Goal: Task Accomplishment & Management: Manage account settings

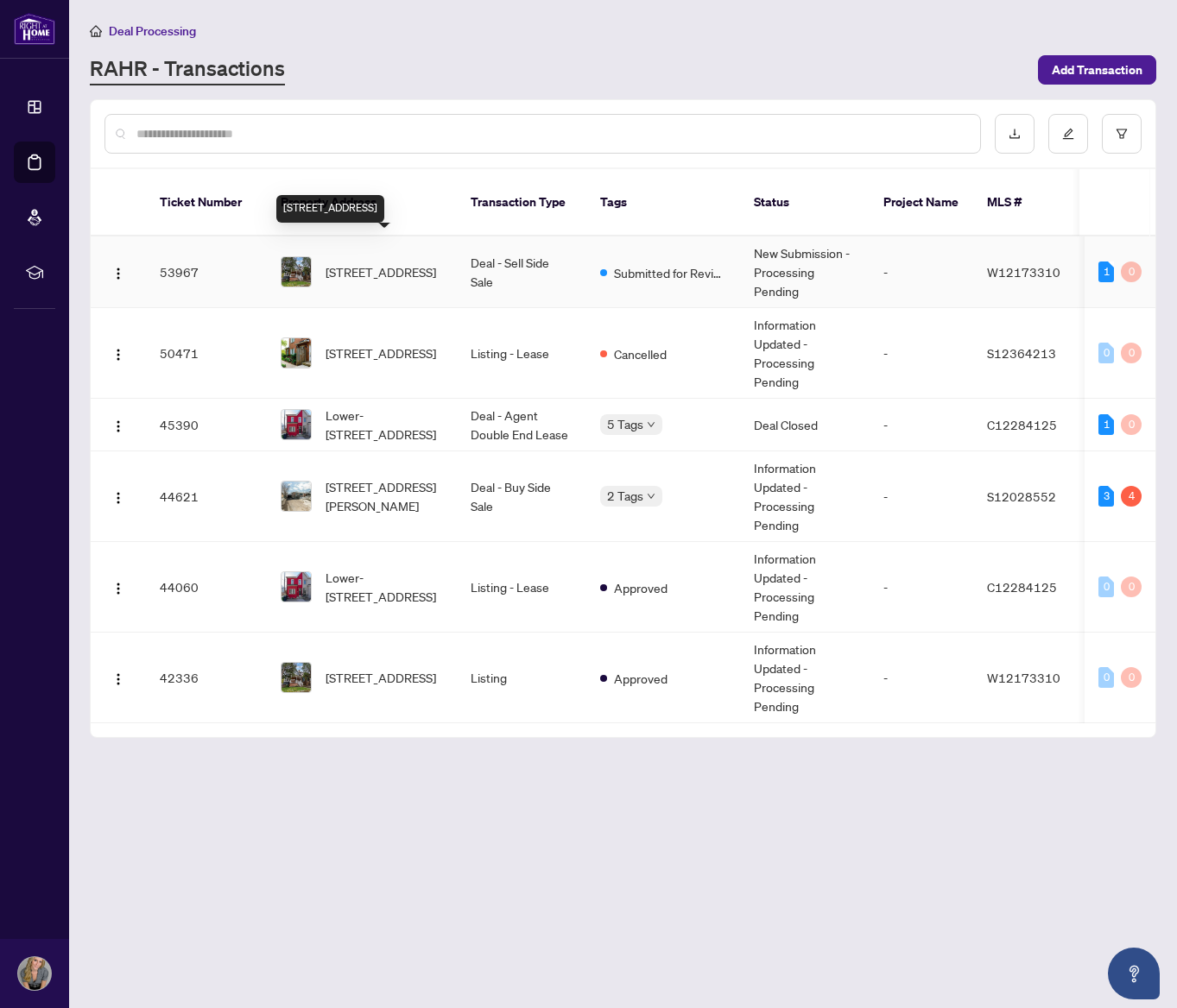
click at [369, 262] on span "[STREET_ADDRESS]" at bounding box center [381, 272] width 111 height 19
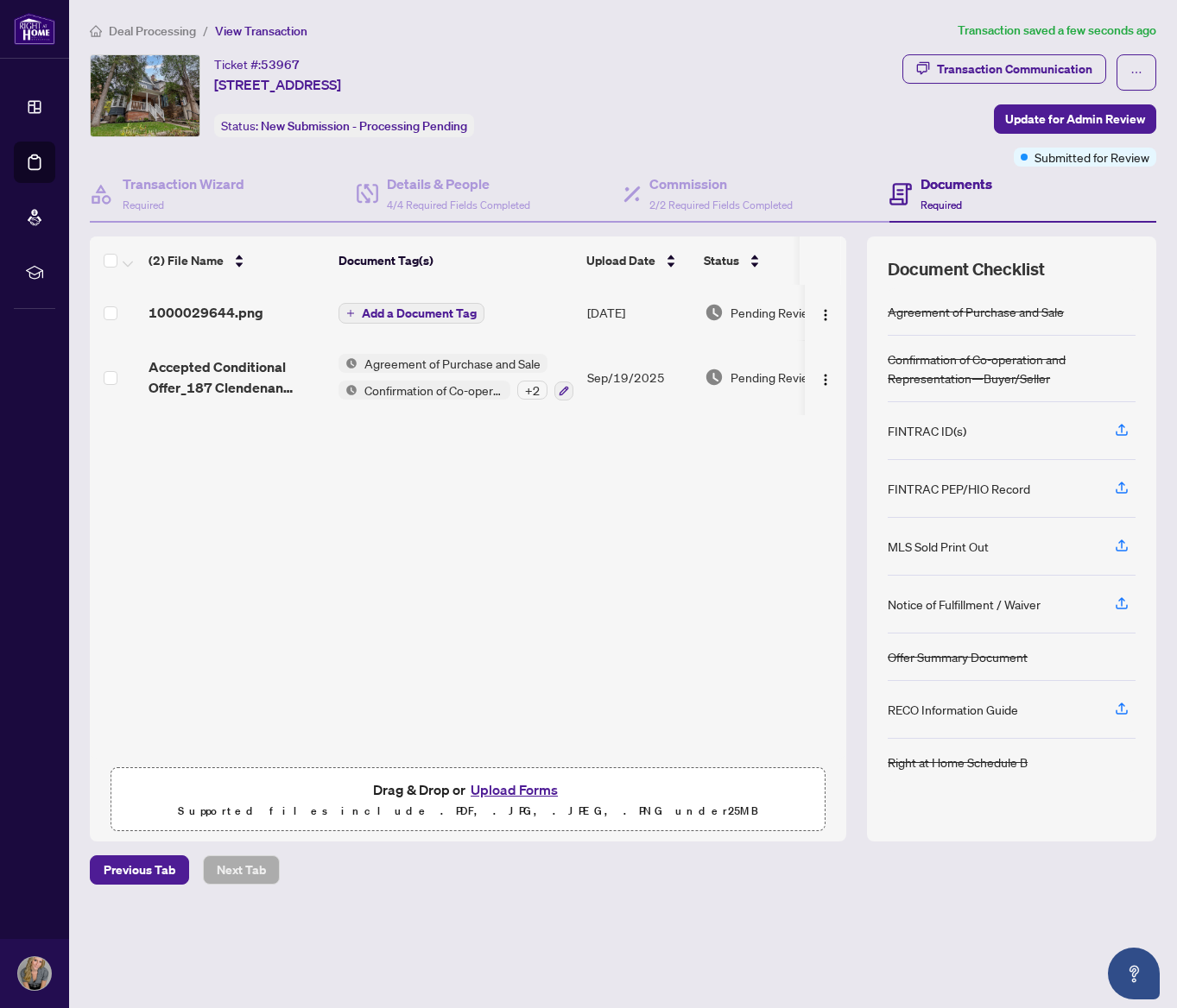
click at [409, 313] on span "Add a Document Tag" at bounding box center [419, 314] width 114 height 12
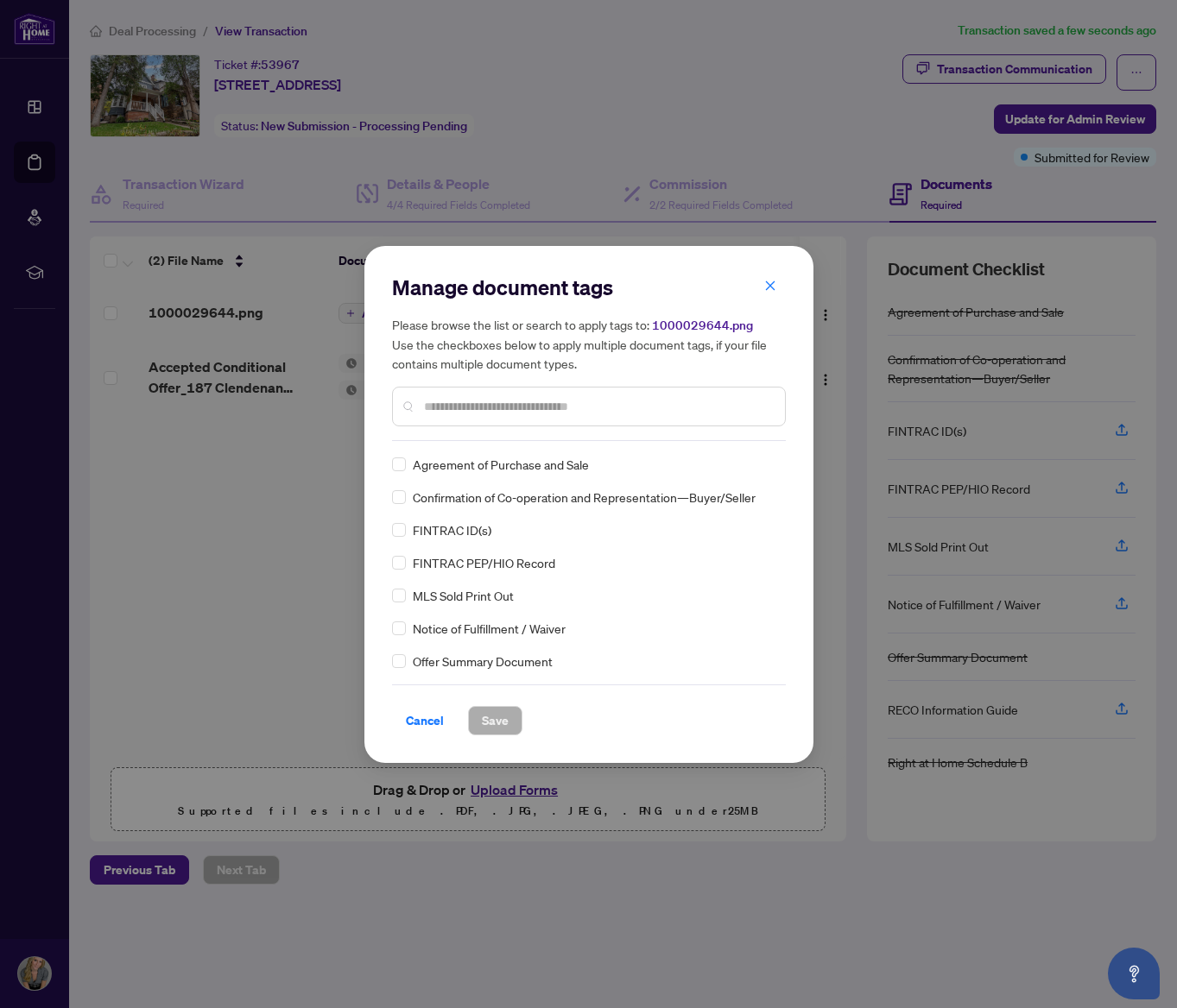
click at [500, 414] on input "text" at bounding box center [597, 407] width 347 height 19
type input "******"
click at [495, 711] on span "Save" at bounding box center [495, 721] width 27 height 28
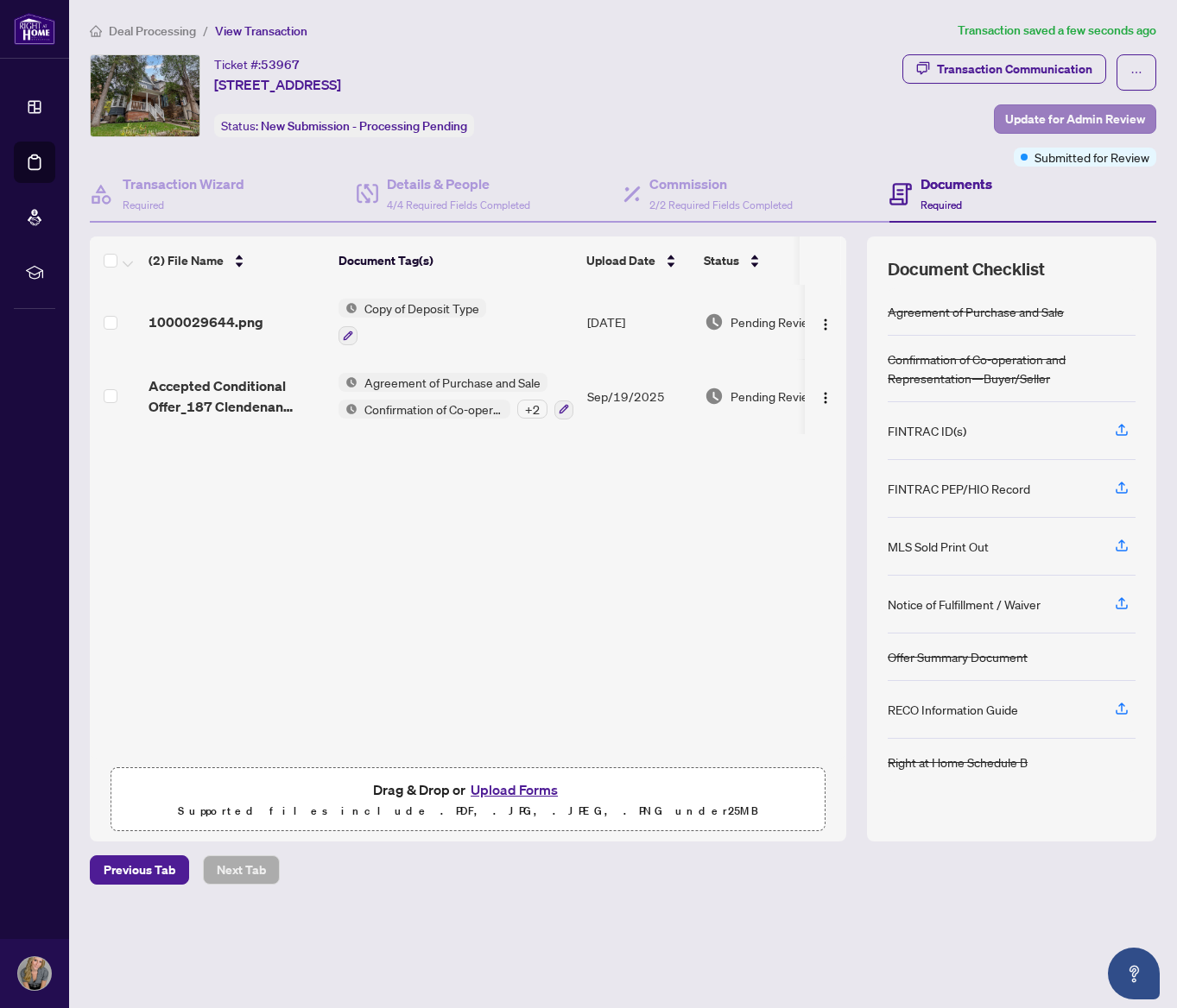
click at [1138, 121] on span "Update for Admin Review" at bounding box center [1075, 120] width 140 height 28
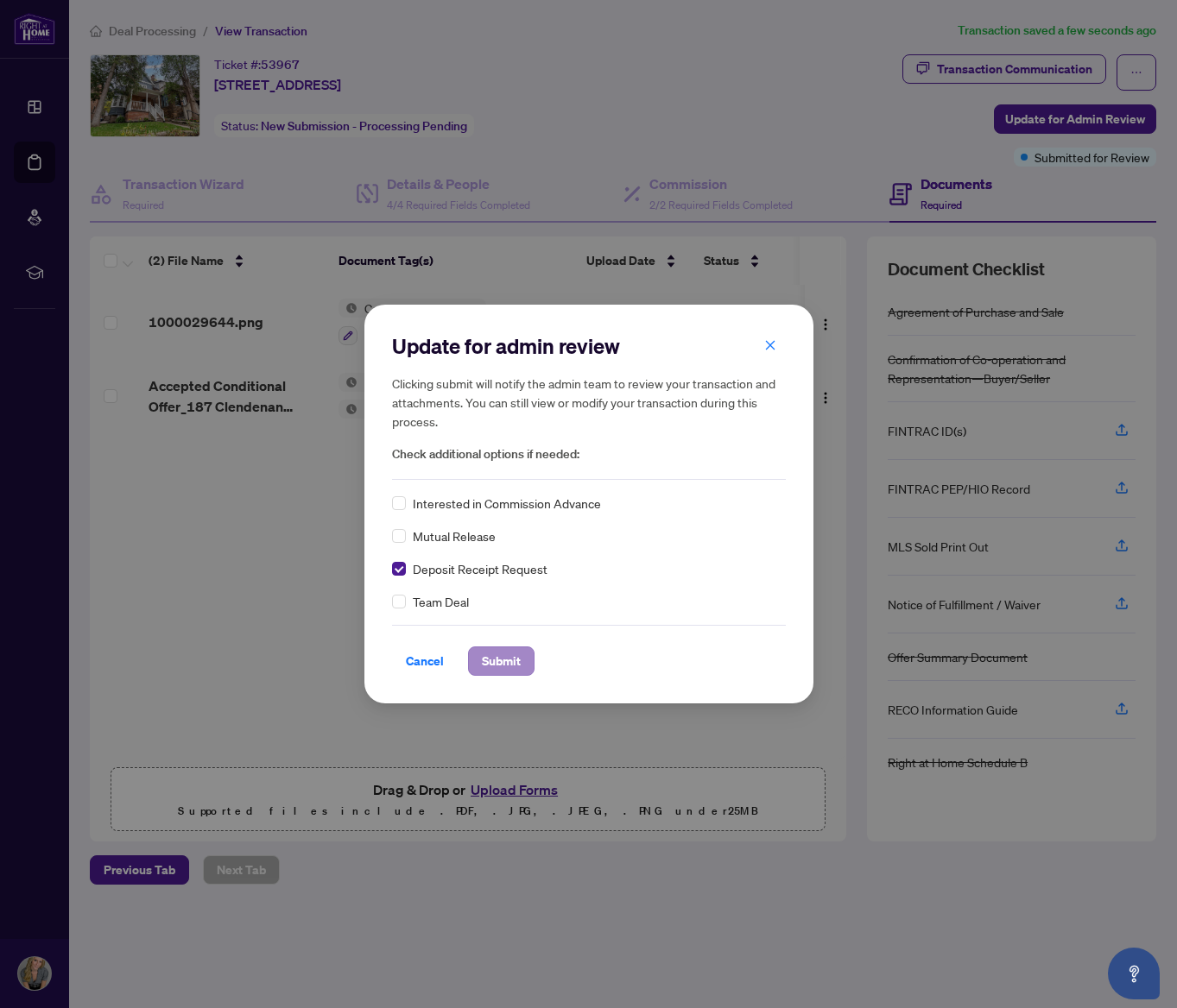
click at [511, 664] on span "Submit" at bounding box center [502, 661] width 38 height 28
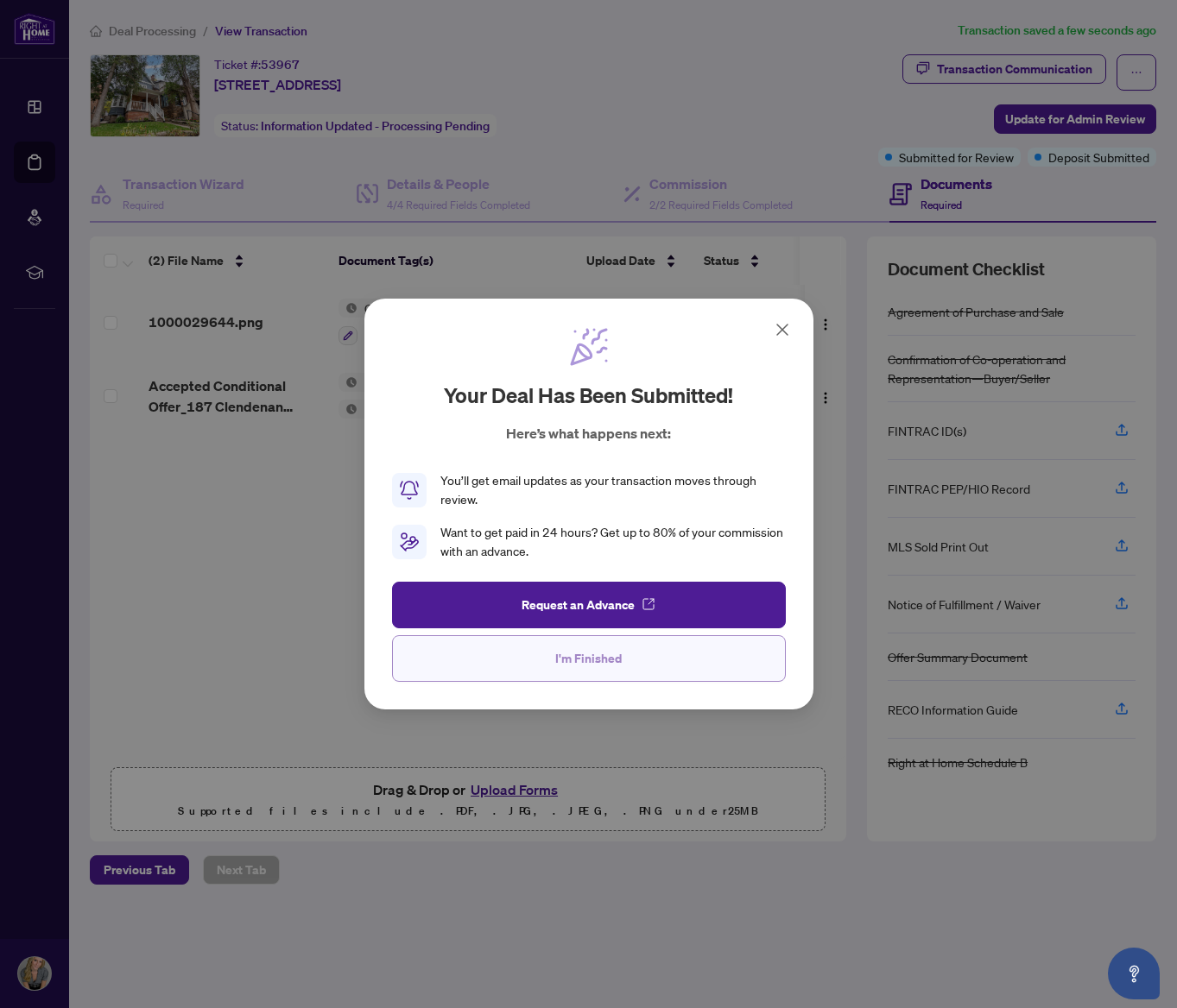
click at [564, 662] on span "I'm Finished" at bounding box center [589, 659] width 66 height 28
